Goal: Find specific page/section: Find specific page/section

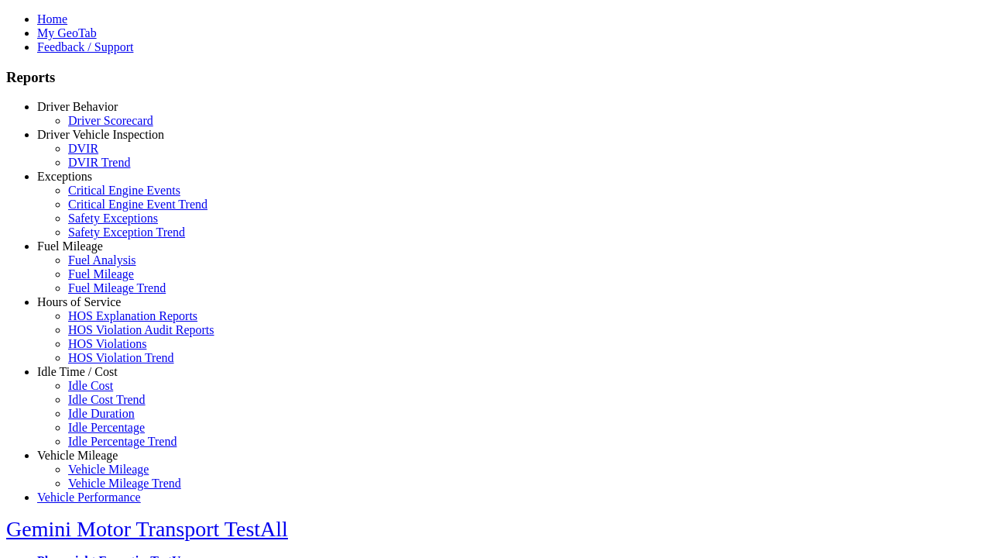
click at [89, 378] on link "Idle Time / Cost" at bounding box center [77, 371] width 81 height 13
click at [101, 392] on link "Idle Cost" at bounding box center [90, 385] width 45 height 13
select select "**"
select select
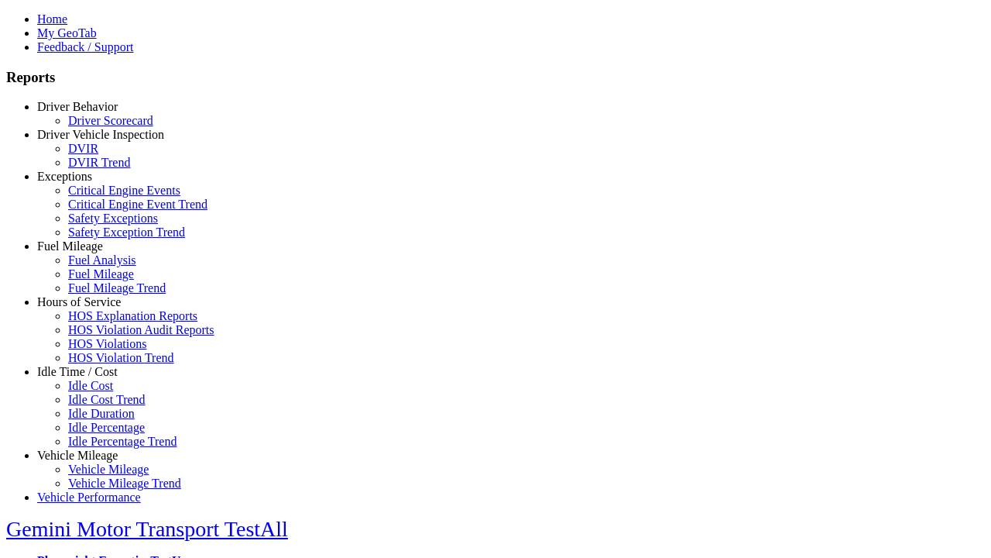
select select
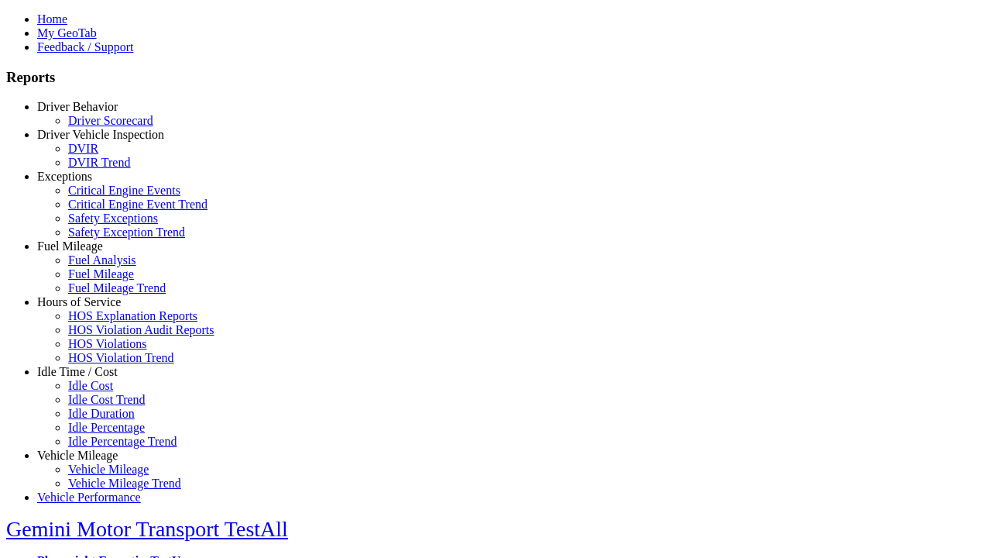
select select
